Goal: Task Accomplishment & Management: Use online tool/utility

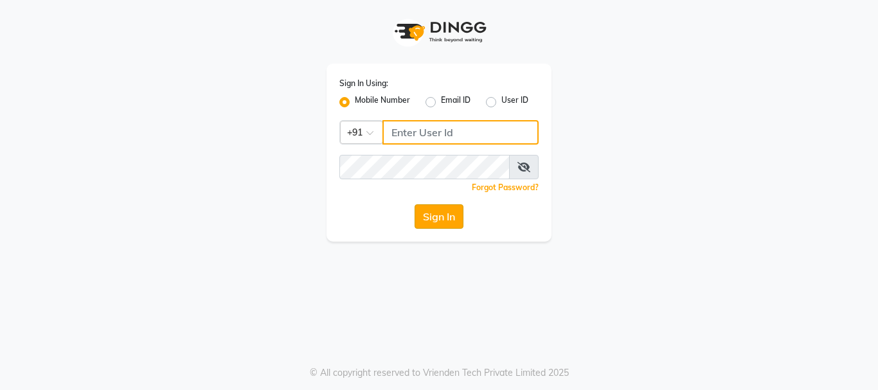
type input "9346469616"
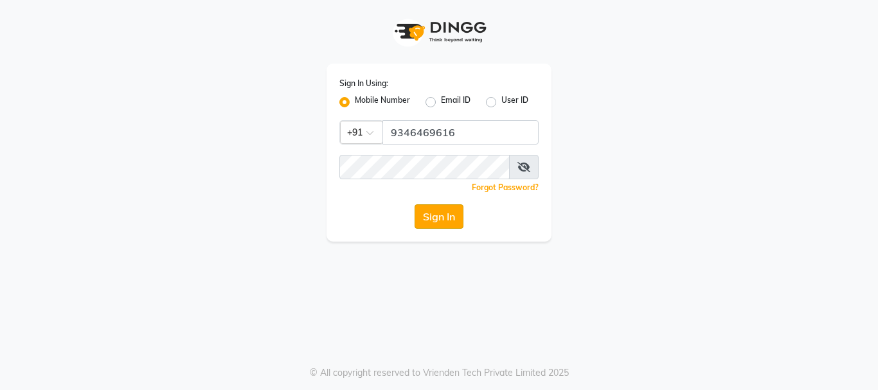
click at [447, 212] on button "Sign In" at bounding box center [438, 216] width 49 height 24
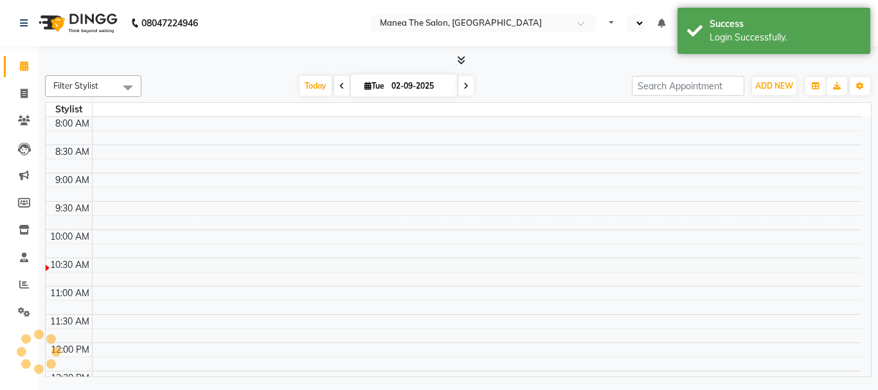
select select "en"
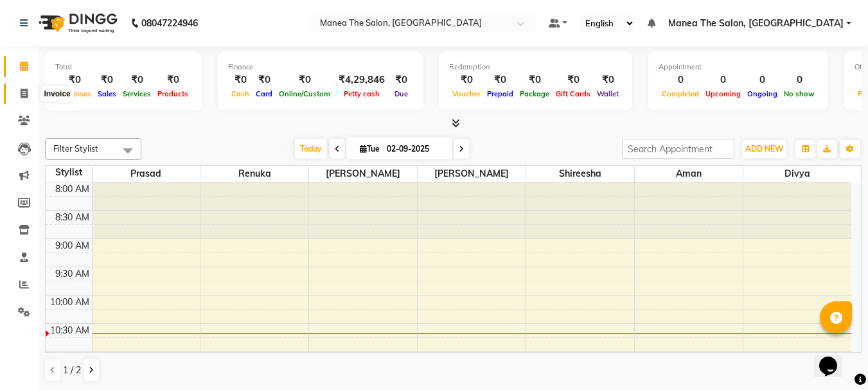
click at [23, 95] on icon at bounding box center [24, 94] width 7 height 10
select select "service"
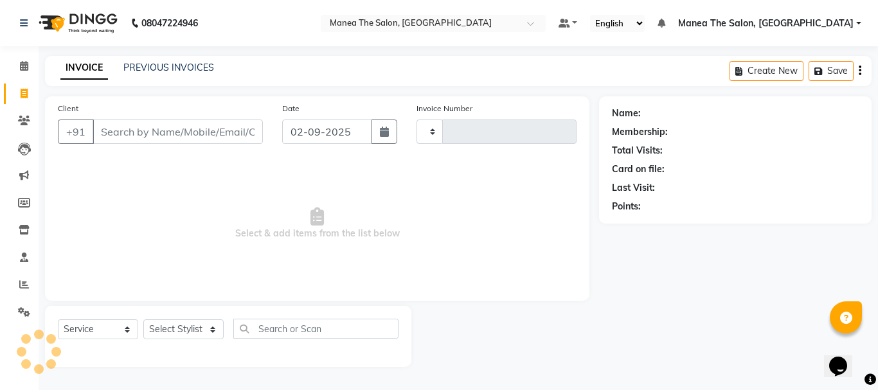
type input "2009"
select select "7351"
